Goal: Task Accomplishment & Management: Use online tool/utility

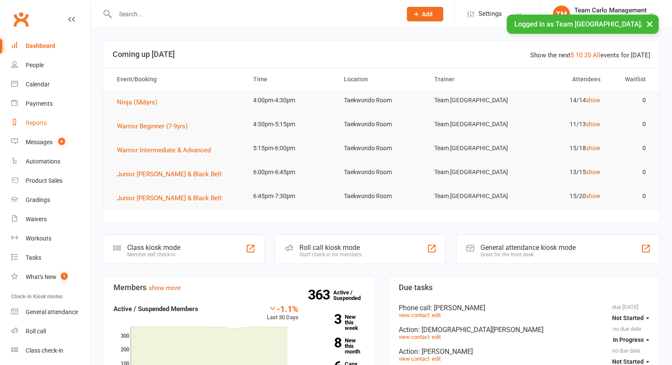
click at [36, 123] on div "Reports" at bounding box center [36, 122] width 21 height 7
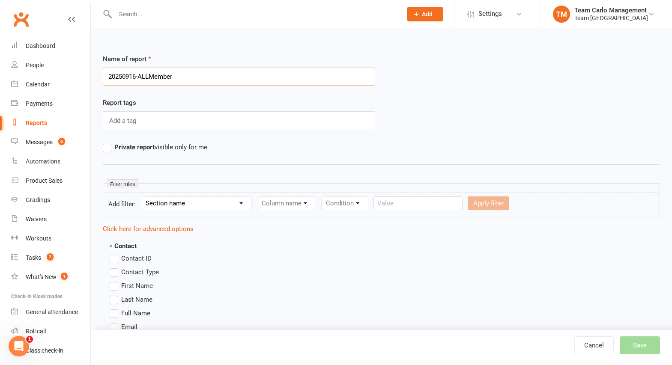
type input "20250916-ALLMembers"
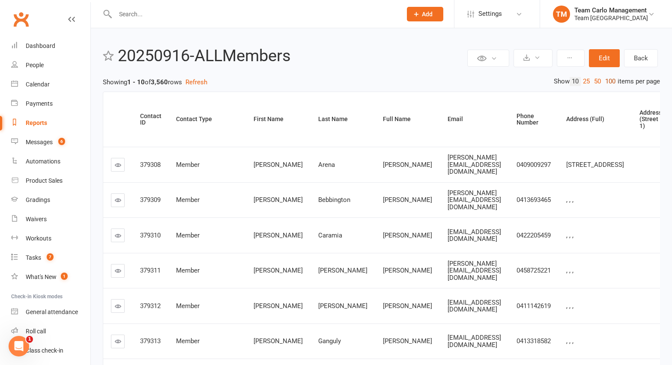
click at [608, 81] on link "100" at bounding box center [610, 81] width 15 height 9
